Goal: Task Accomplishment & Management: Use online tool/utility

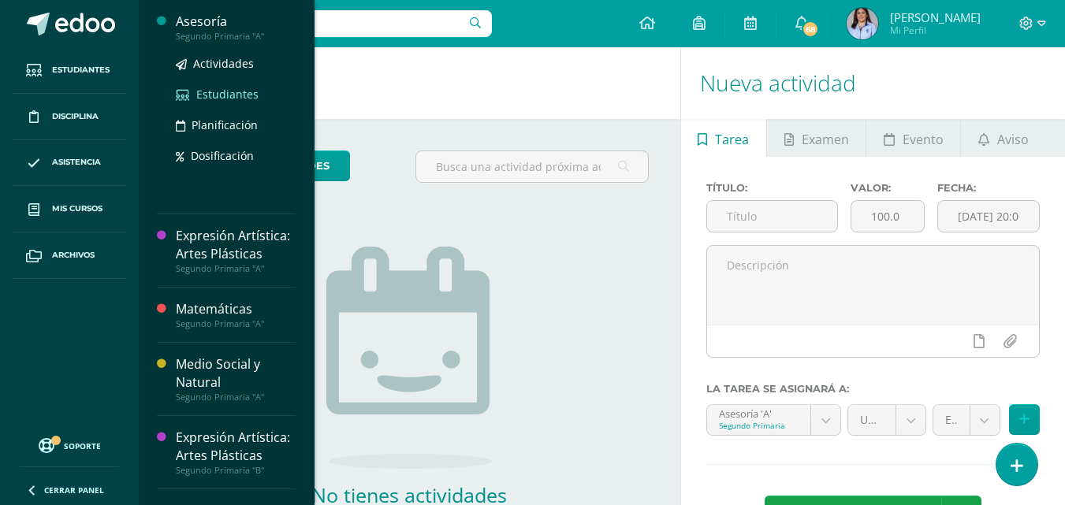
click at [231, 95] on span "Estudiantes" at bounding box center [227, 94] width 62 height 15
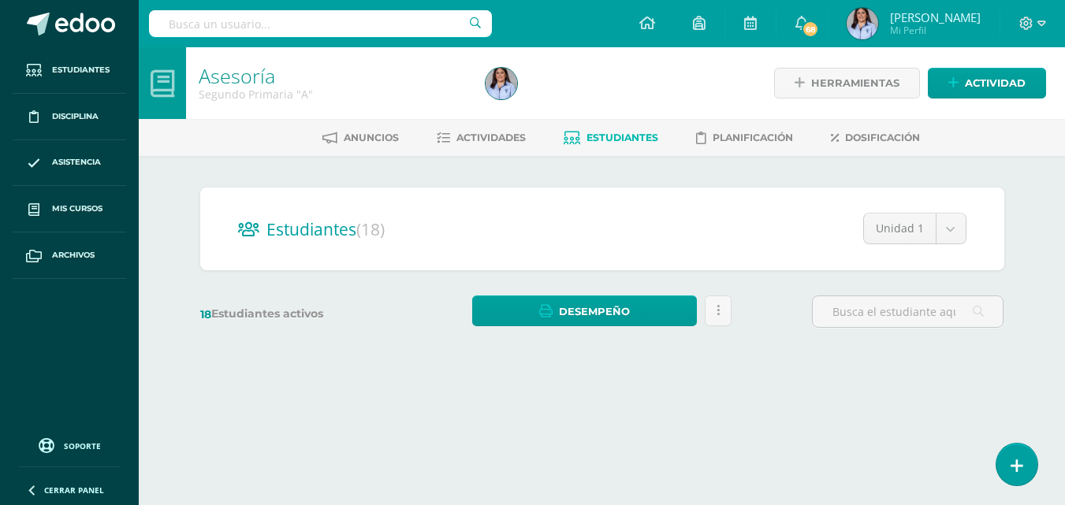
click at [231, 95] on div "Segundo Primaria "A"" at bounding box center [333, 94] width 268 height 15
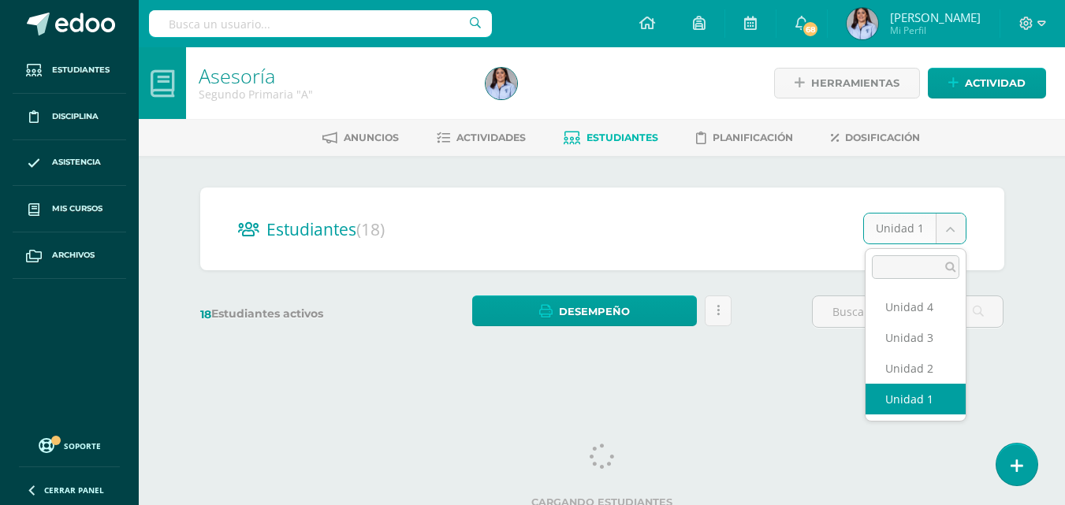
click at [954, 226] on body "Estudiantes Disciplina Asistencia Mis cursos Archivos Soporte Ayuda Reportar un…" at bounding box center [532, 187] width 1065 height 374
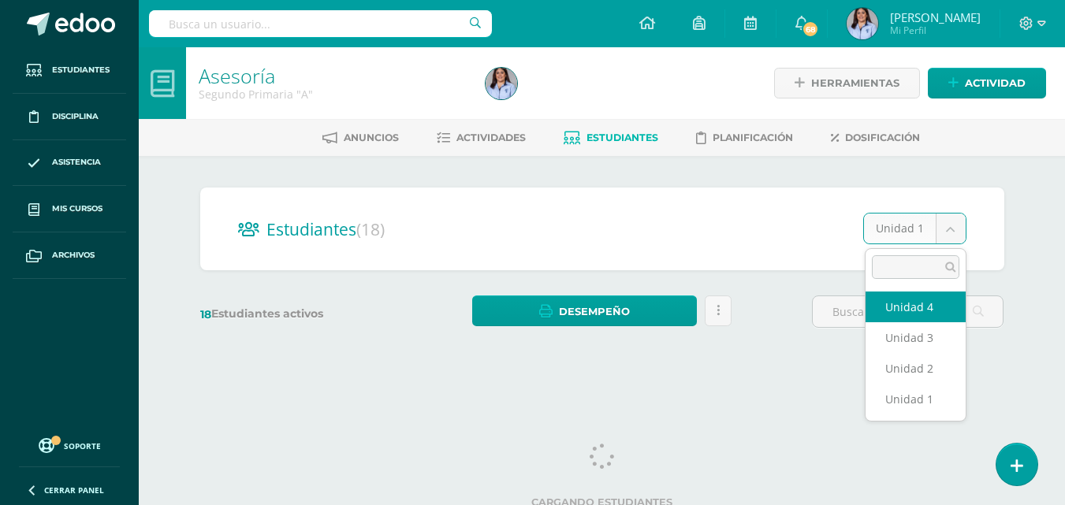
select select "/dashboard/teacher/section/3900/students/?unit=117374"
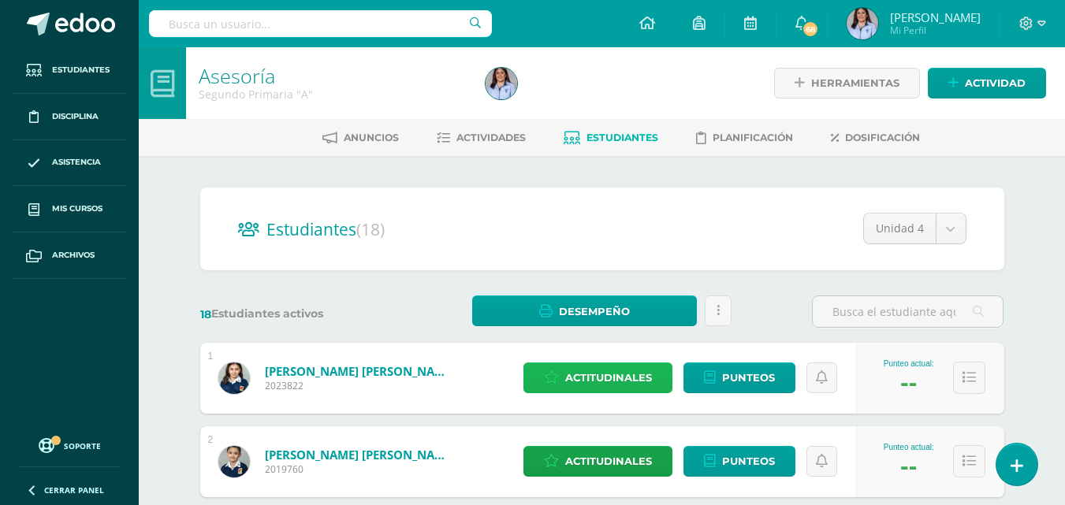
click at [632, 372] on span "Actitudinales" at bounding box center [608, 377] width 87 height 29
click at [0, 0] on div "Valor pts" at bounding box center [0, 0] width 0 height 0
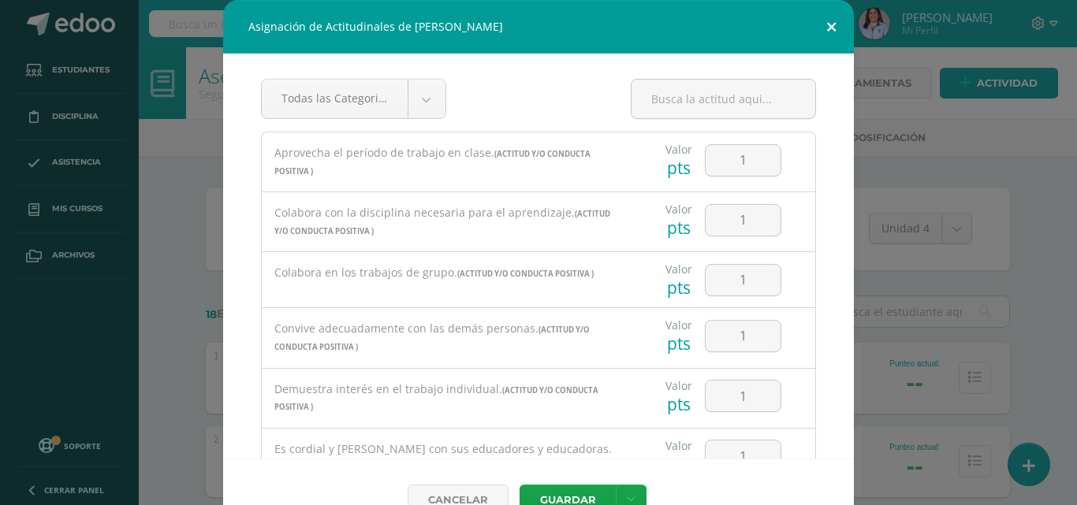
click at [824, 25] on button at bounding box center [831, 27] width 45 height 54
